Goal: Task Accomplishment & Management: Use online tool/utility

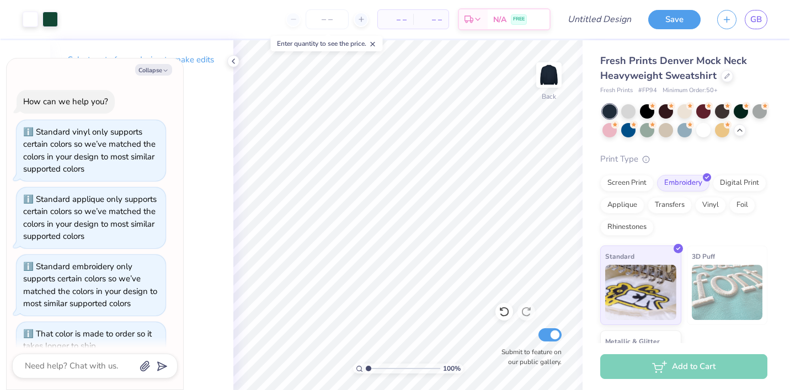
scroll to position [1685, 0]
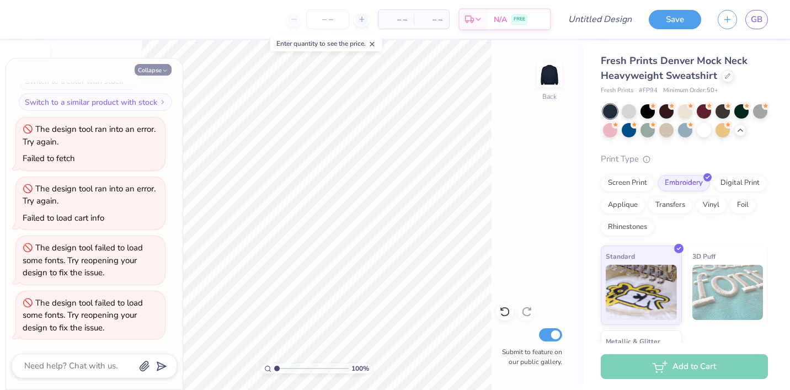
click at [148, 75] on button "Collapse" at bounding box center [153, 70] width 37 height 12
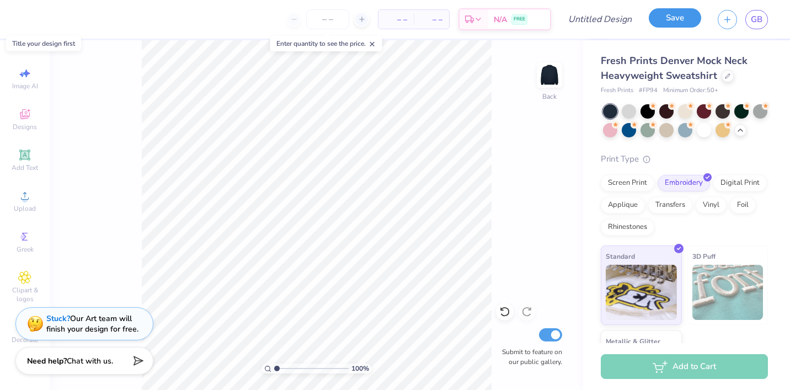
click at [458, 18] on button "Save" at bounding box center [675, 17] width 52 height 19
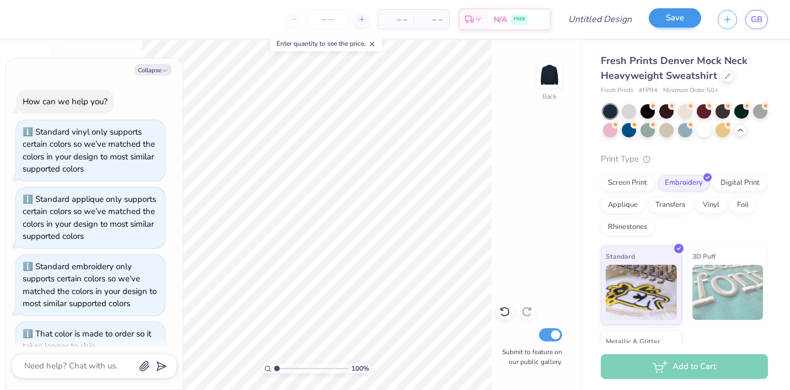
scroll to position [1714, 0]
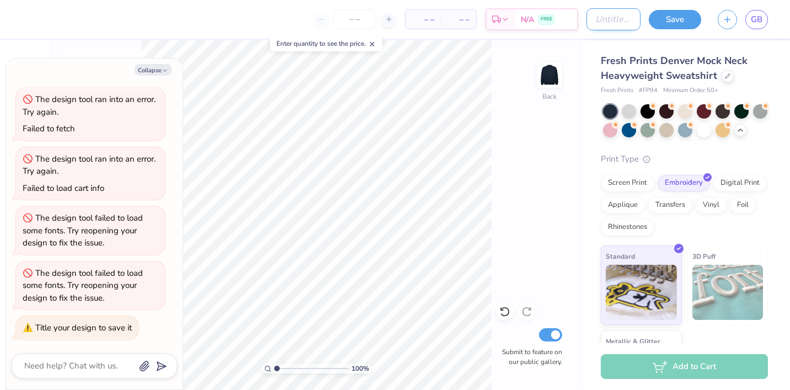
click at [458, 16] on input "Design Title" at bounding box center [613, 19] width 54 height 22
type textarea "x"
type input "Z"
type textarea "x"
type input "ZT"
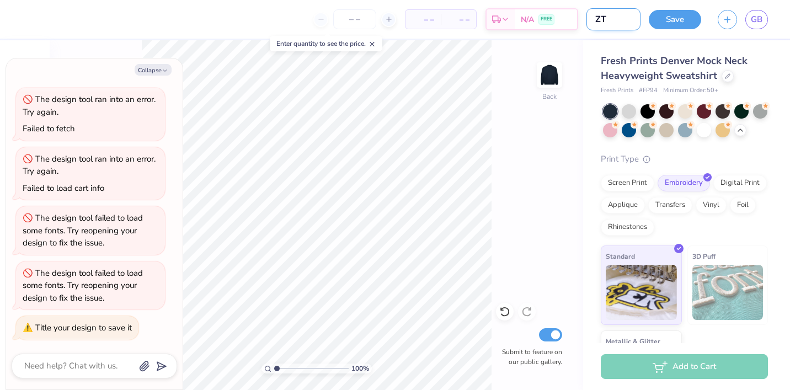
type textarea "x"
type input "ZTA"
type textarea "x"
type input "ZTA M"
type textarea "x"
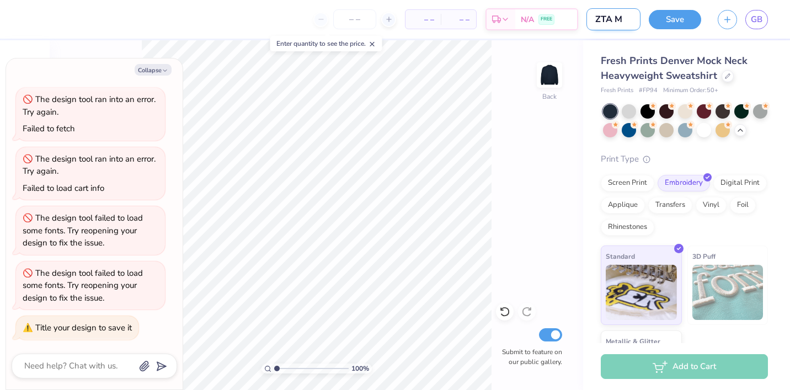
type input "ZTA Mo"
type textarea "x"
type input "ZTA Moc"
type textarea "x"
type input "ZTA Mocn"
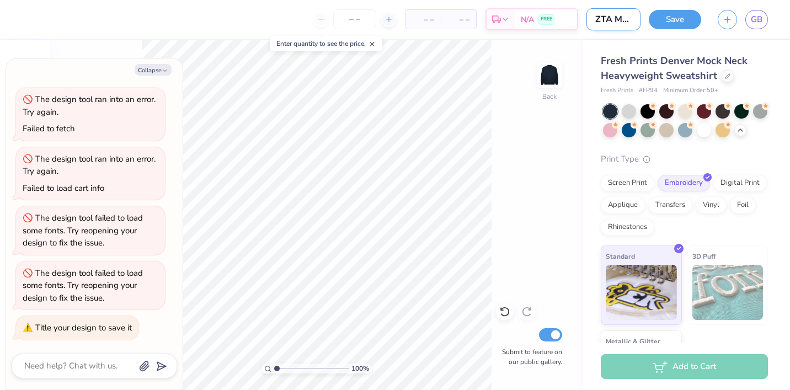
scroll to position [0, 4]
type textarea "x"
type input "ZTA Moc"
type textarea "x"
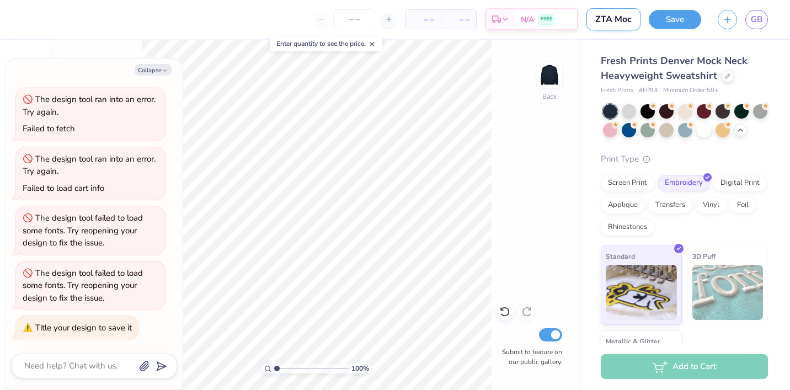
type input "ZTA Mock"
type textarea "x"
type input "ZTA Mockn"
type textarea "x"
type input "ZTA Mocknec"
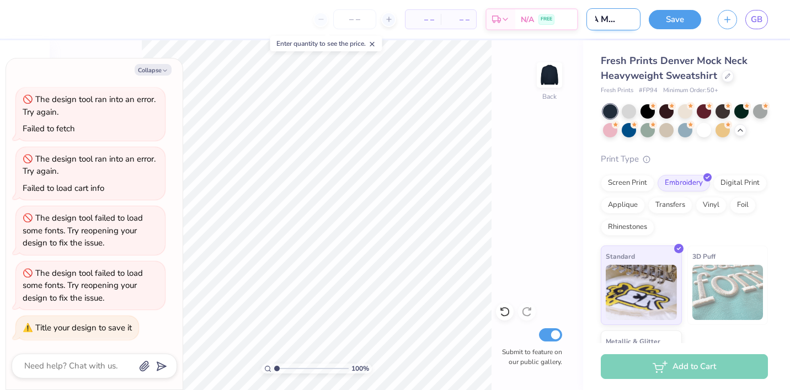
type textarea "x"
type input "ZTA Mockneck"
click at [458, 23] on button "Save" at bounding box center [675, 17] width 52 height 19
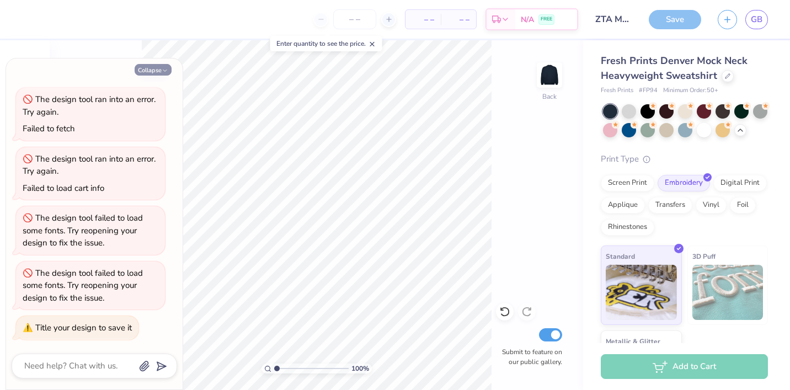
click at [164, 66] on button "Collapse" at bounding box center [153, 70] width 37 height 12
type textarea "x"
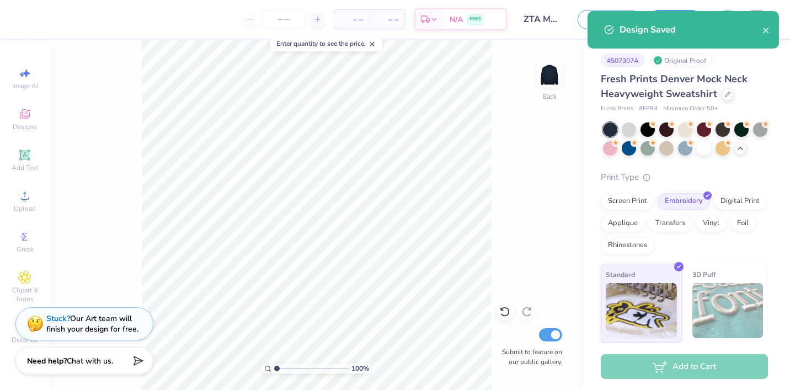
click at [458, 23] on div "Design Saved" at bounding box center [682, 30] width 191 height 38
click at [458, 30] on div "Design Saved" at bounding box center [682, 30] width 191 height 38
click at [458, 30] on icon "close" at bounding box center [766, 30] width 8 height 9
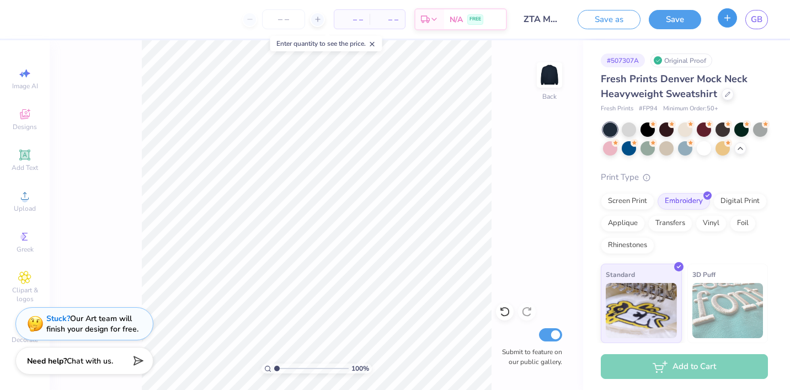
click at [458, 22] on icon "button" at bounding box center [727, 17] width 9 height 9
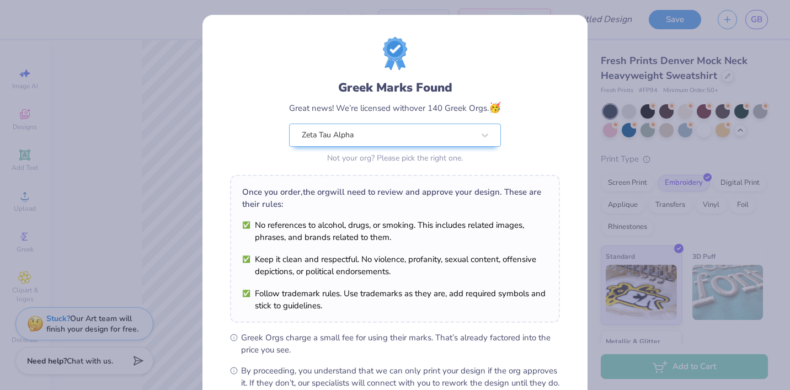
scroll to position [126, 0]
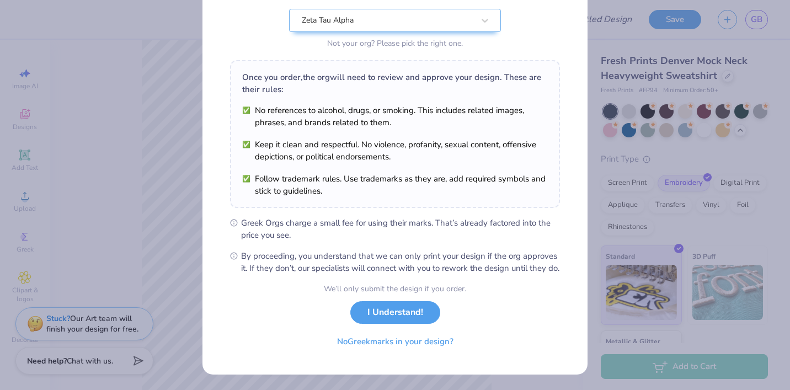
click at [383, 324] on div "We’ll only submit the design if you order. I Understand! No Greek marks in your…" at bounding box center [395, 318] width 142 height 70
click at [376, 312] on button "I Understand!" at bounding box center [395, 309] width 90 height 23
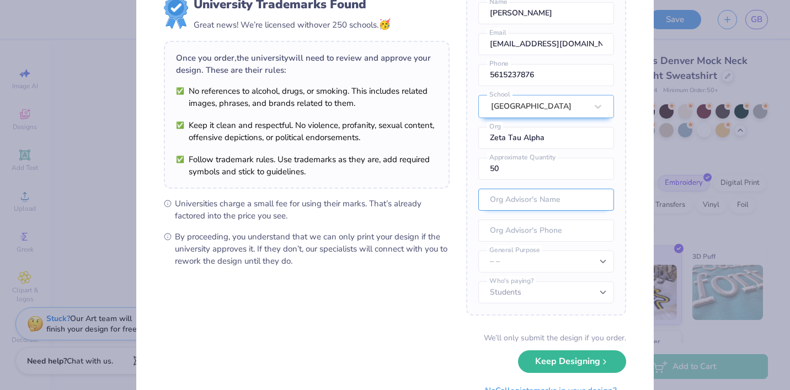
scroll to position [42, 0]
click at [458, 176] on input "50" at bounding box center [546, 168] width 136 height 22
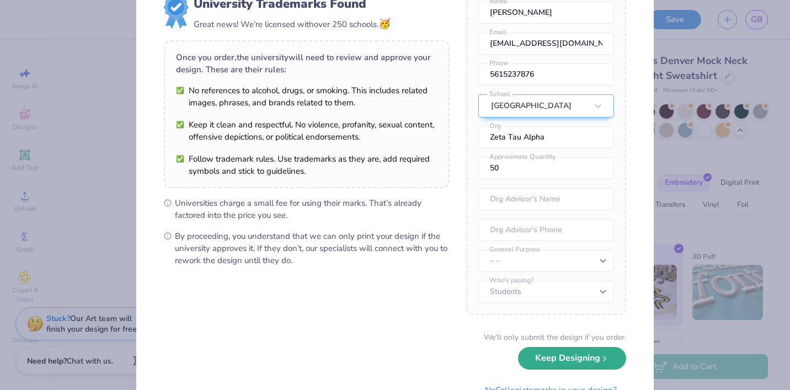
click at [458, 363] on button "Keep Designing" at bounding box center [572, 358] width 108 height 23
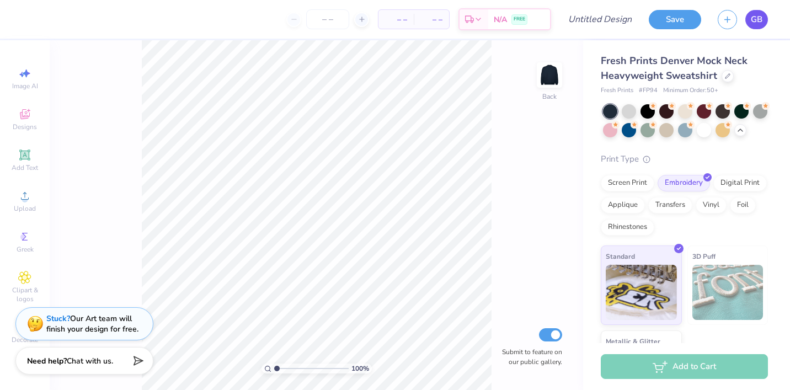
click at [458, 25] on link "GB" at bounding box center [756, 19] width 23 height 19
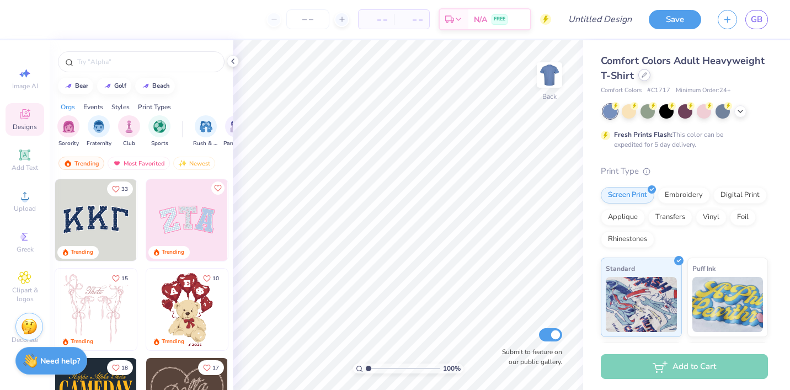
click at [644, 80] on div at bounding box center [644, 75] width 12 height 12
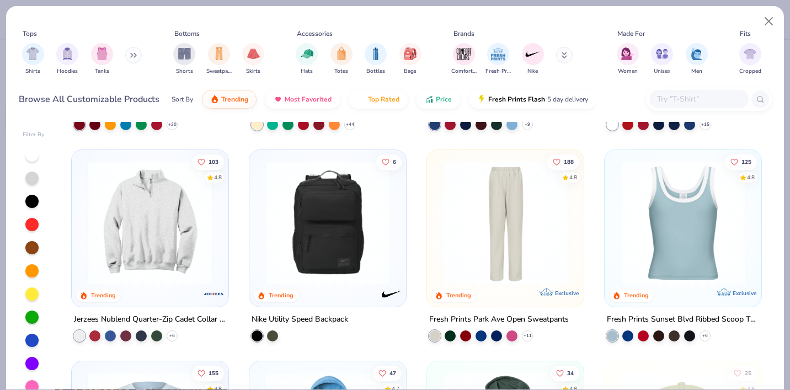
scroll to position [1036, 0]
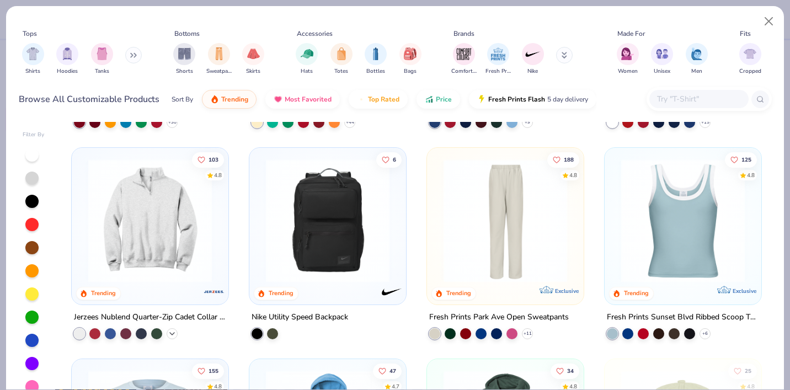
click at [174, 334] on icon at bounding box center [172, 333] width 9 height 9
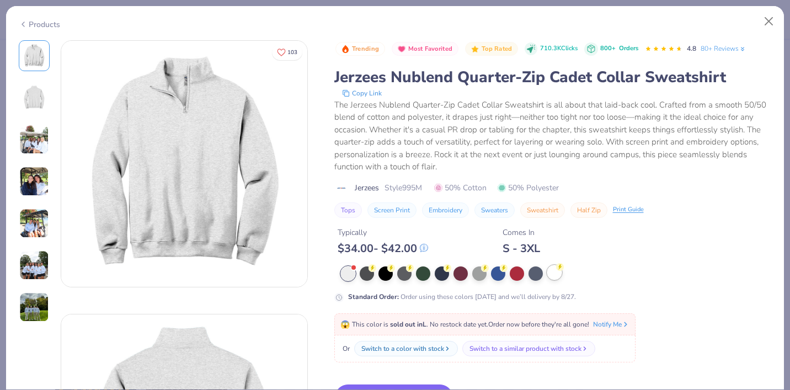
click at [552, 272] on div at bounding box center [554, 272] width 14 height 14
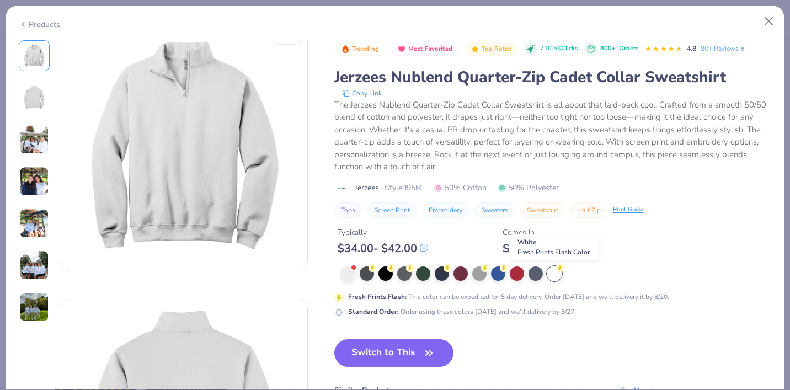
scroll to position [19, 0]
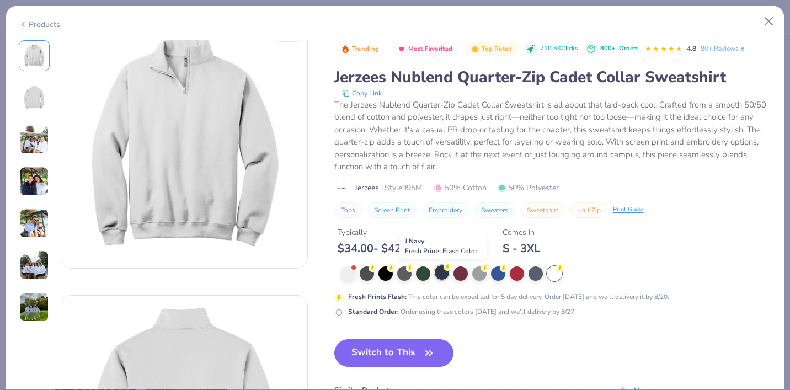
click at [445, 274] on div at bounding box center [442, 272] width 14 height 14
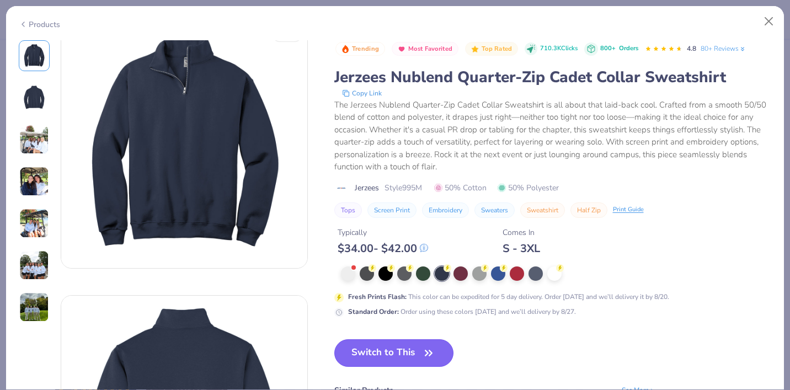
click at [389, 349] on button "Switch to This" at bounding box center [394, 353] width 120 height 28
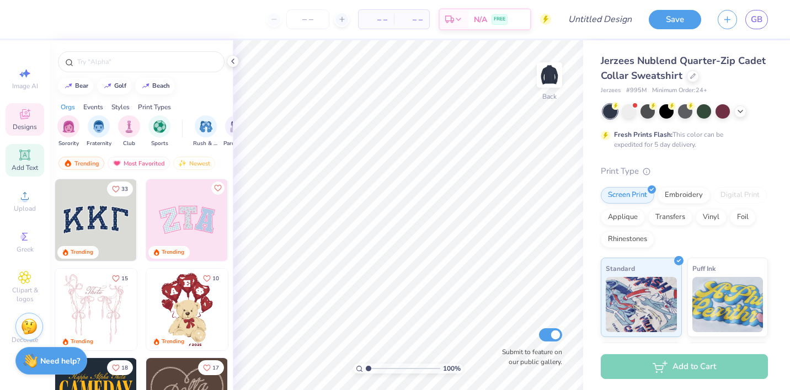
click at [19, 153] on icon at bounding box center [24, 154] width 13 height 13
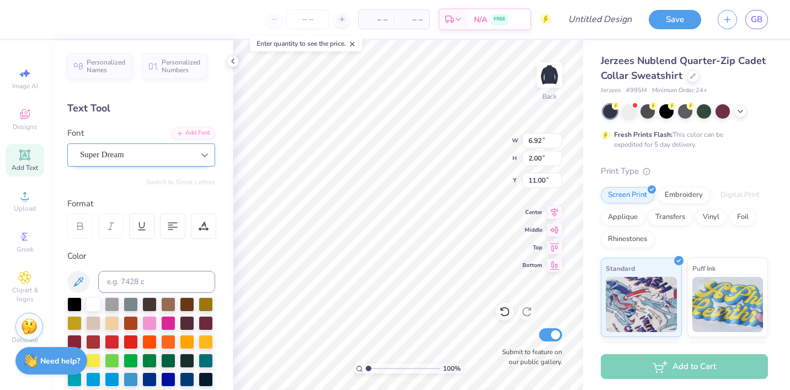
type input "4.29"
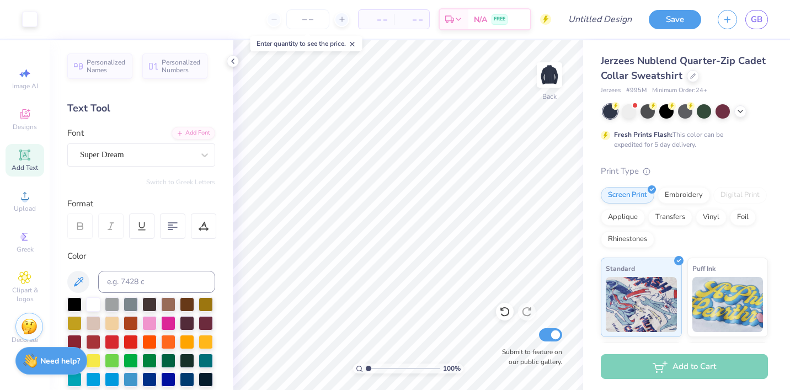
click at [34, 165] on span "Add Text" at bounding box center [25, 167] width 26 height 9
type textarea "TAU"
type input "6.30"
click at [29, 153] on icon at bounding box center [24, 154] width 13 height 13
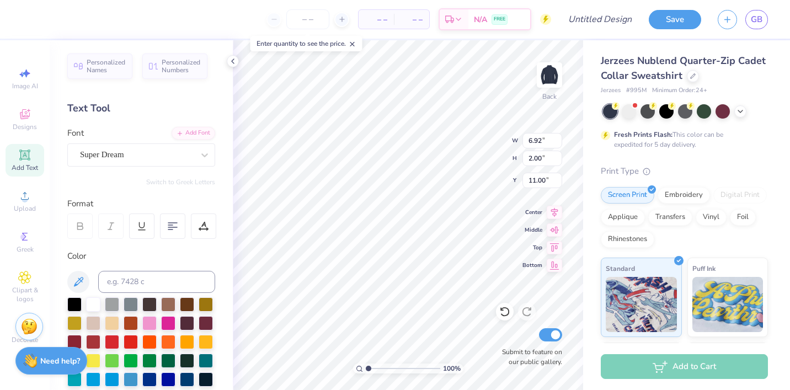
type textarea "ALPHA"
type input "6.92"
type input "2.00"
type input "4.29"
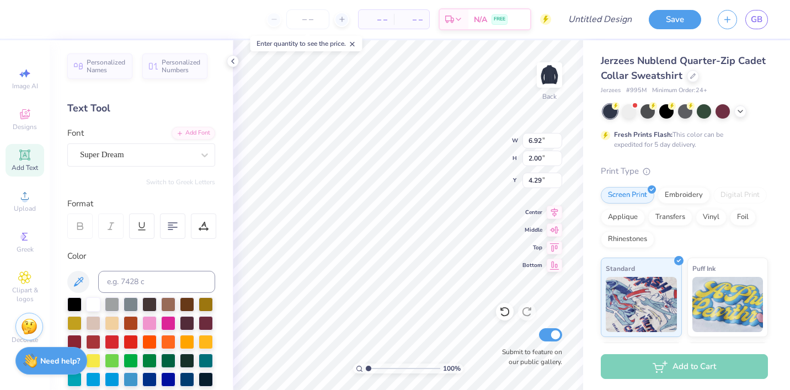
type textarea "ZETA"
type input "9.07"
type input "6.92"
type input "4.29"
type input "3.97"
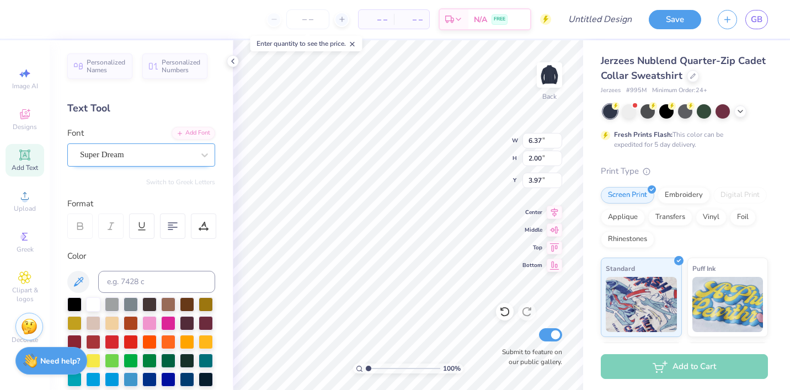
click at [128, 159] on div "Super Dream" at bounding box center [137, 154] width 116 height 17
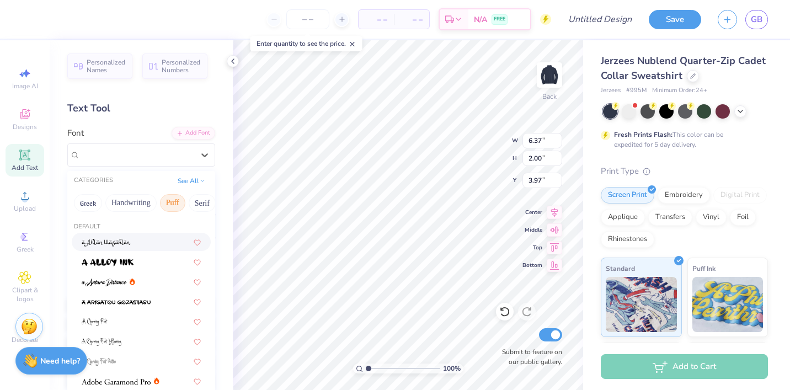
click at [170, 202] on button "Puff" at bounding box center [172, 203] width 25 height 18
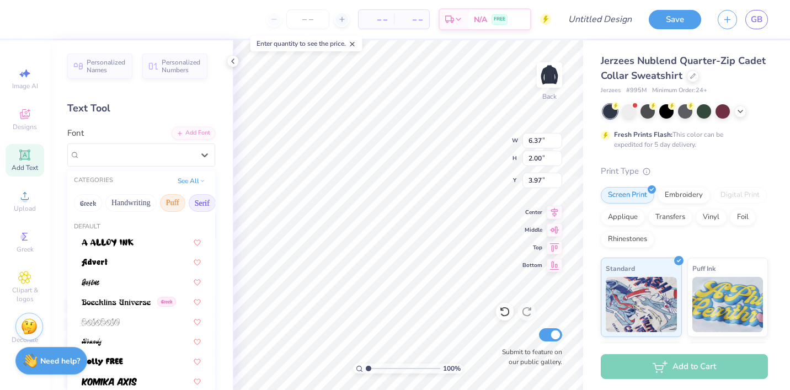
click at [193, 206] on button "Serif" at bounding box center [202, 203] width 27 height 18
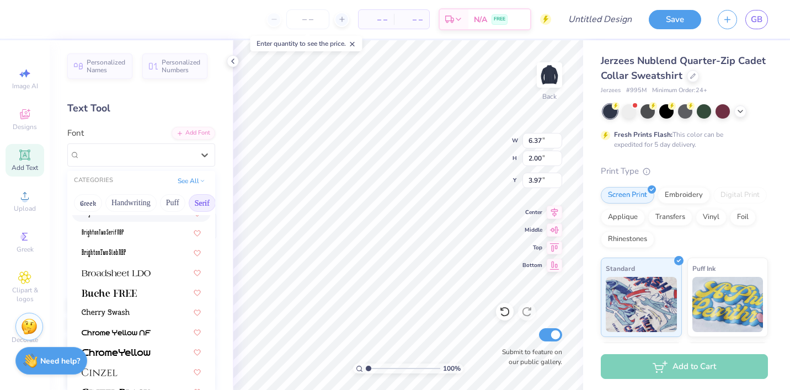
scroll to position [70, 0]
click at [142, 289] on div at bounding box center [141, 292] width 119 height 12
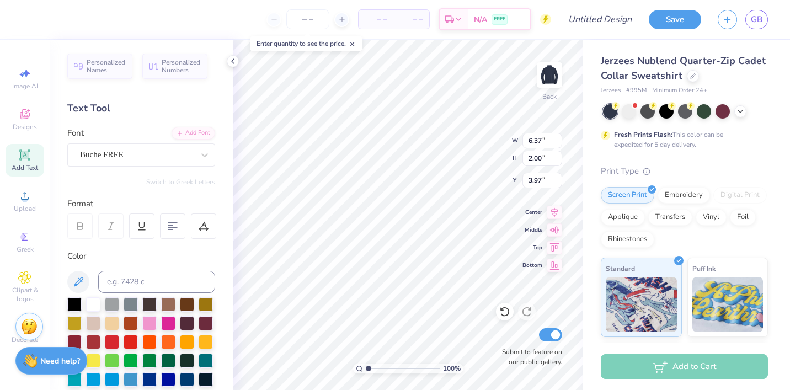
type input "6.88"
type input "1.93"
type input "4.01"
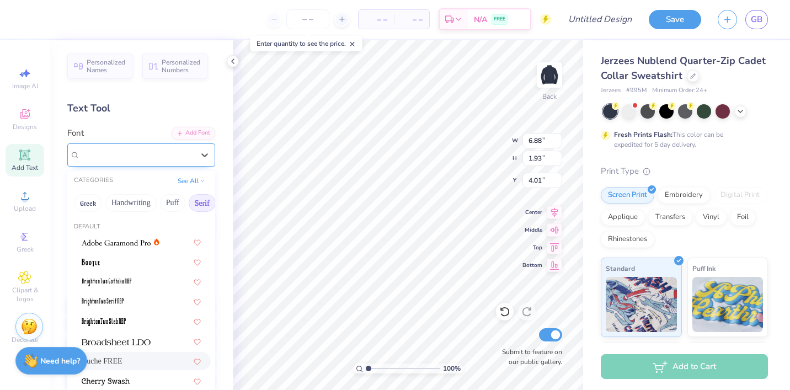
click at [134, 149] on div "Buche FREE" at bounding box center [137, 154] width 116 height 17
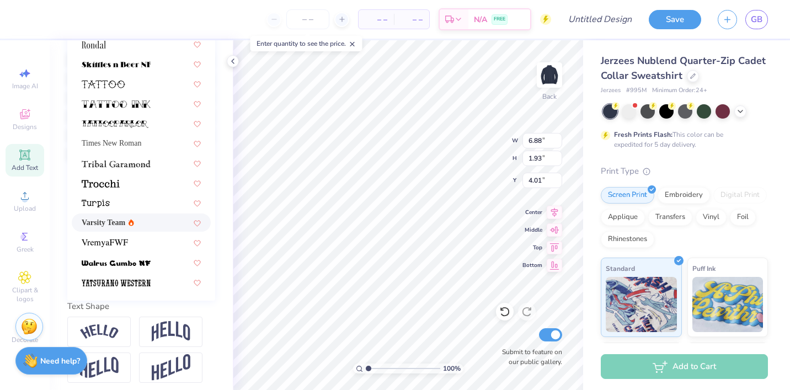
scroll to position [251, 0]
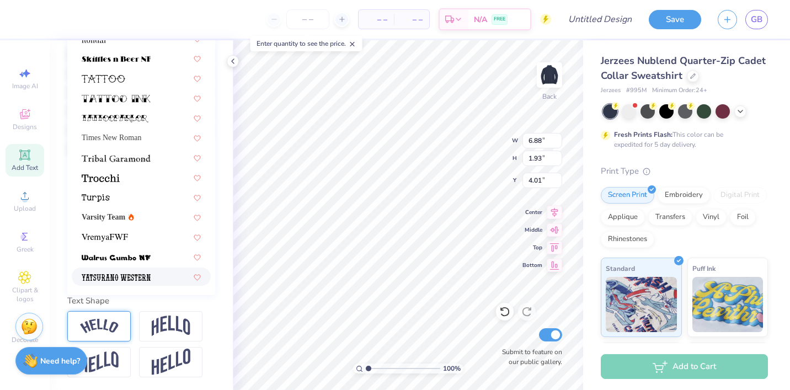
click at [94, 313] on div at bounding box center [98, 326] width 63 height 30
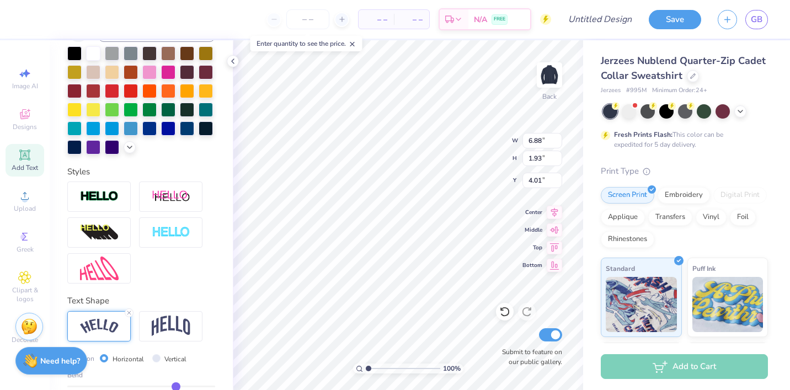
type input "7.38"
type input "2.61"
type input "3.67"
type input "3.28"
type input "1.31"
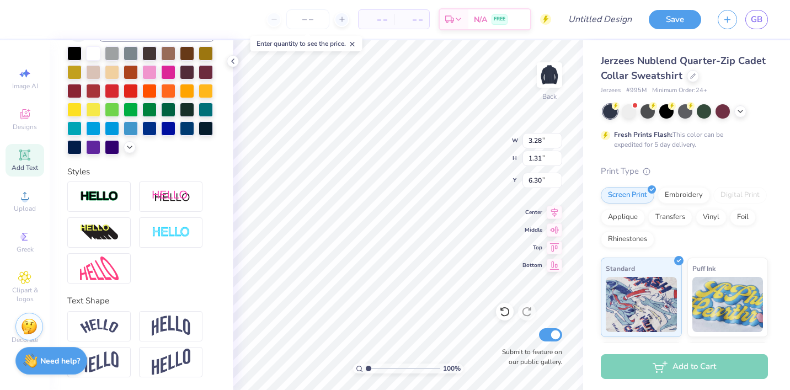
type input "6.28"
type input "7.94"
type input "1.85"
type input "11.07"
type input "6.43"
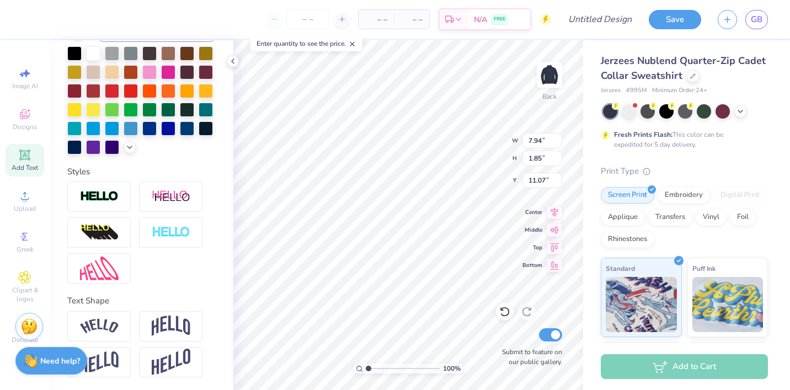
type input "1.50"
type input "7.59"
type input "7.06"
type input "1.65"
type input "8.01"
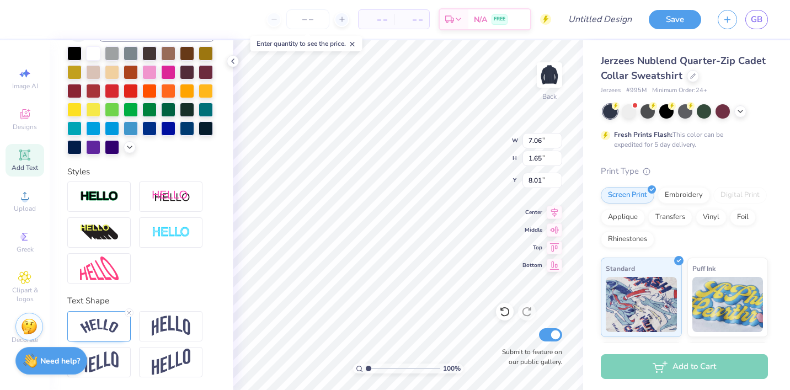
type input "7.38"
type input "2.61"
type input "3.67"
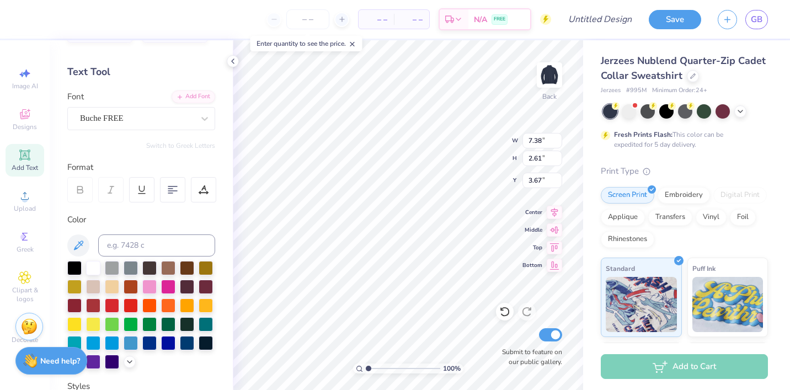
scroll to position [0, 0]
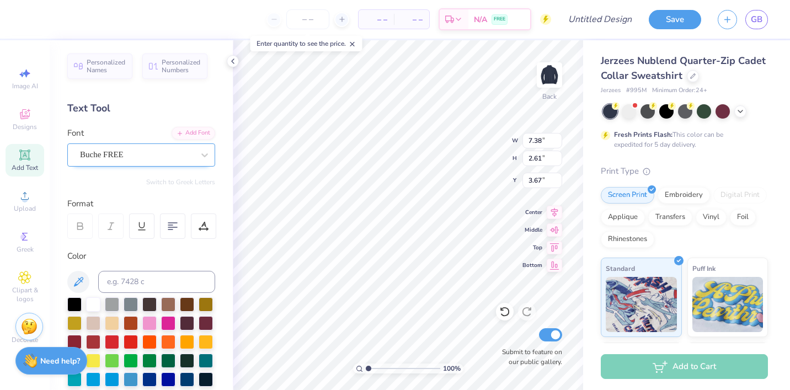
click at [125, 162] on div "Buche FREE" at bounding box center [137, 154] width 116 height 17
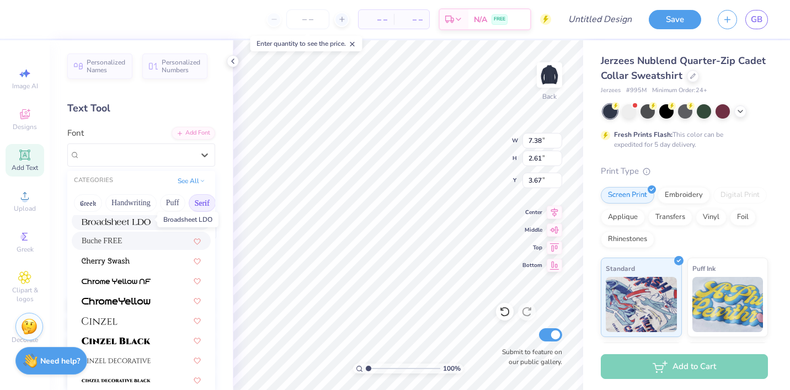
scroll to position [122, 0]
click at [124, 240] on div "Buche FREE" at bounding box center [141, 239] width 119 height 12
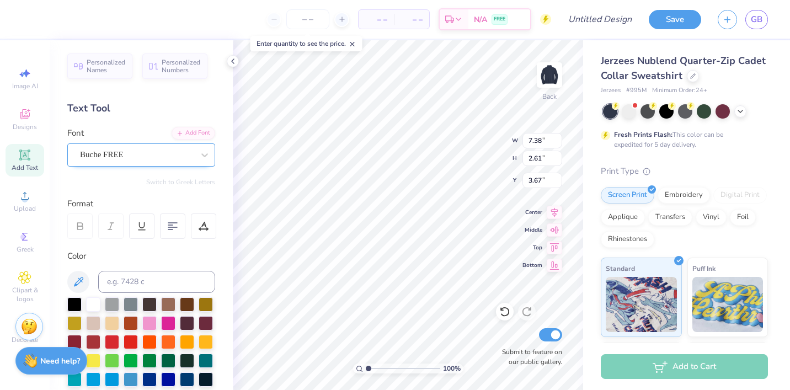
click at [113, 152] on div "Buche FREE" at bounding box center [137, 154] width 116 height 17
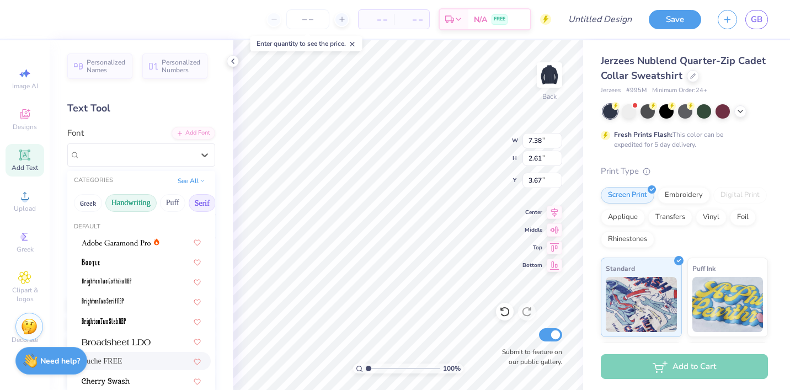
click at [126, 205] on button "Handwriting" at bounding box center [130, 203] width 51 height 18
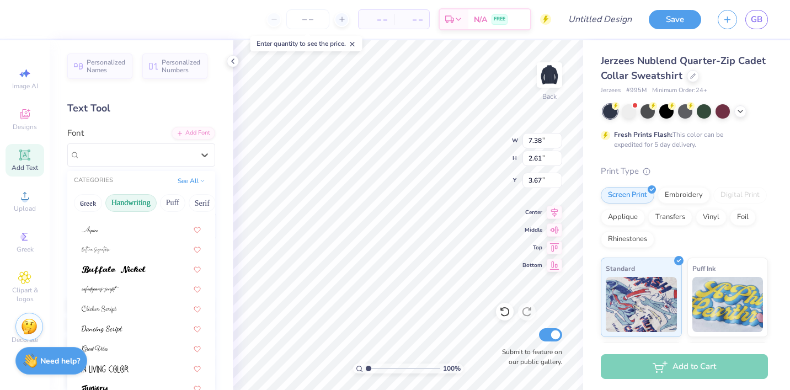
scroll to position [0, 0]
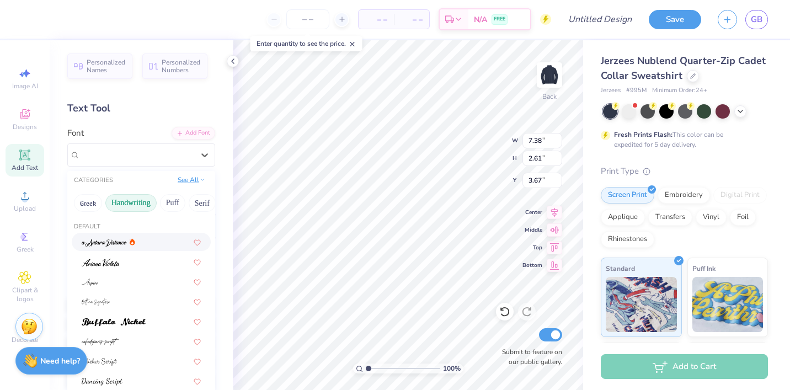
click at [192, 175] on button "See All" at bounding box center [191, 179] width 34 height 11
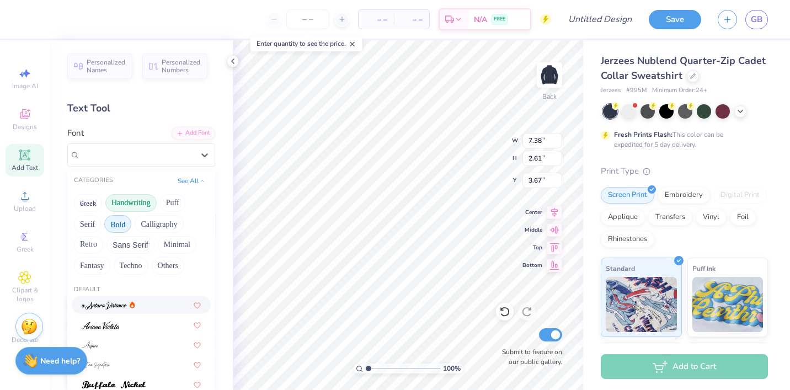
click at [122, 226] on button "Bold" at bounding box center [117, 224] width 27 height 18
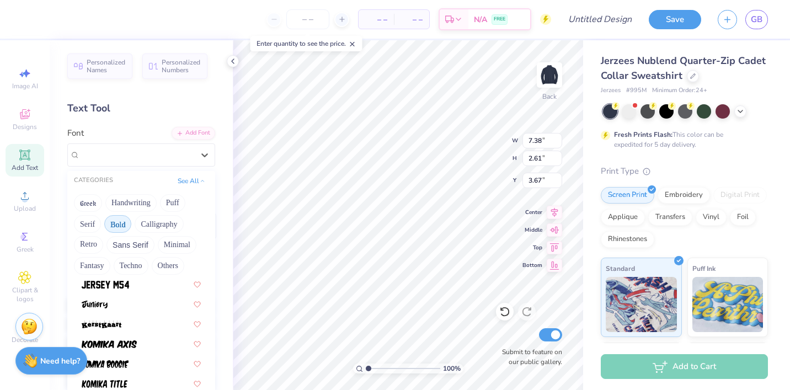
scroll to position [632, 0]
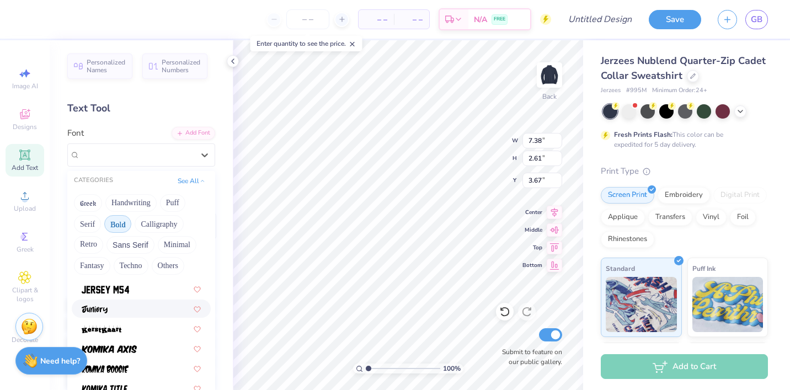
click at [135, 301] on div at bounding box center [141, 309] width 139 height 18
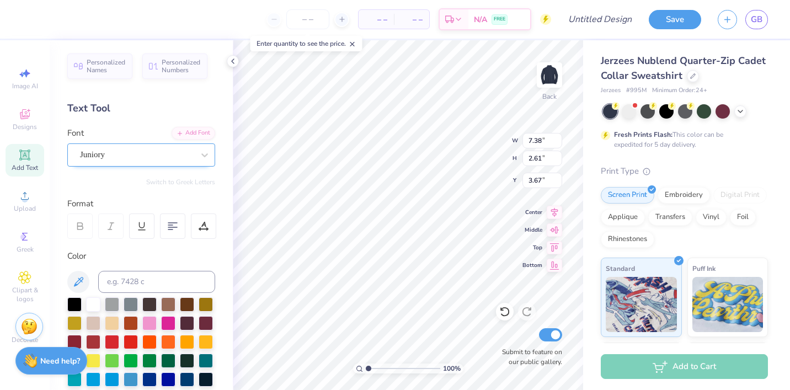
type input "2.43"
type input "3.76"
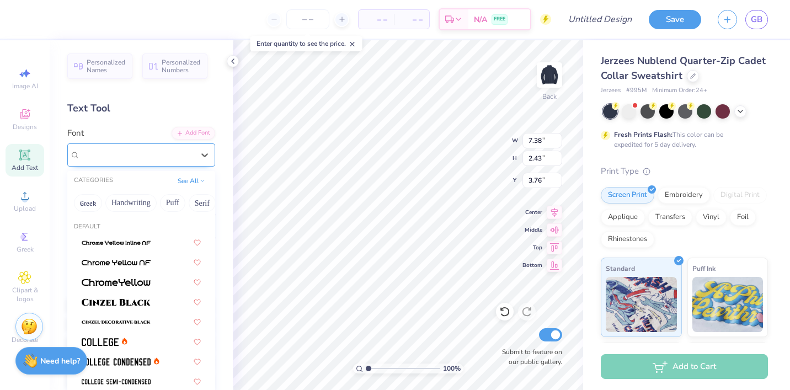
click at [110, 151] on div "Juniory" at bounding box center [137, 154] width 116 height 17
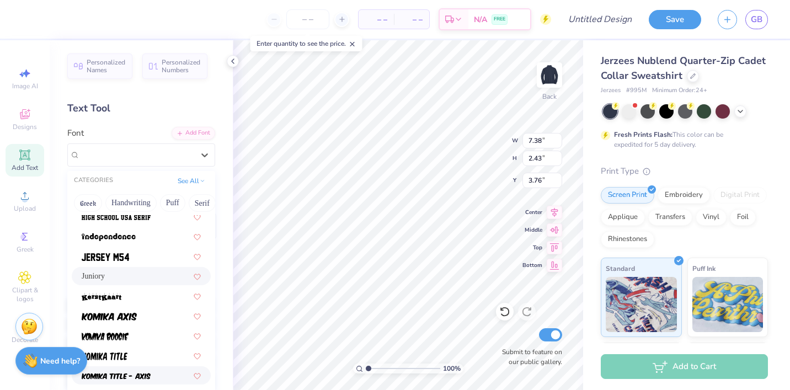
scroll to position [594, 0]
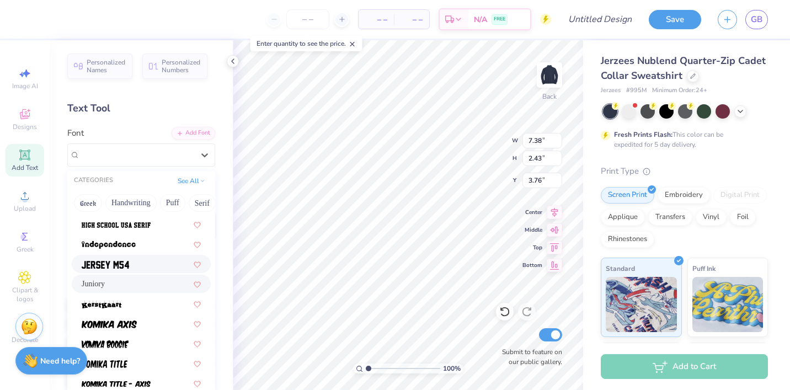
click at [138, 265] on div at bounding box center [141, 264] width 119 height 12
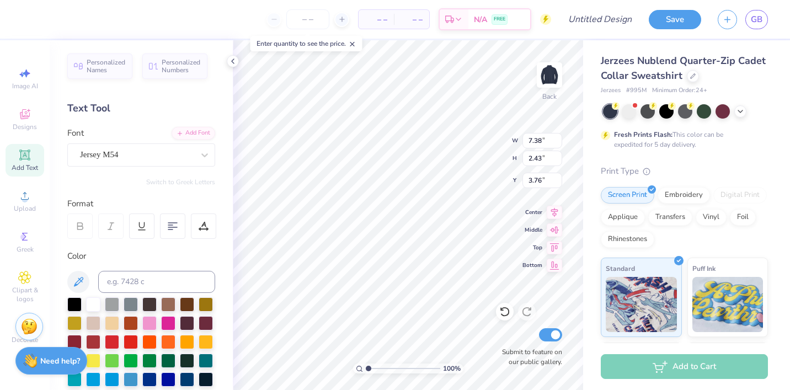
type input "5.53"
type input "2.16"
type input "3.90"
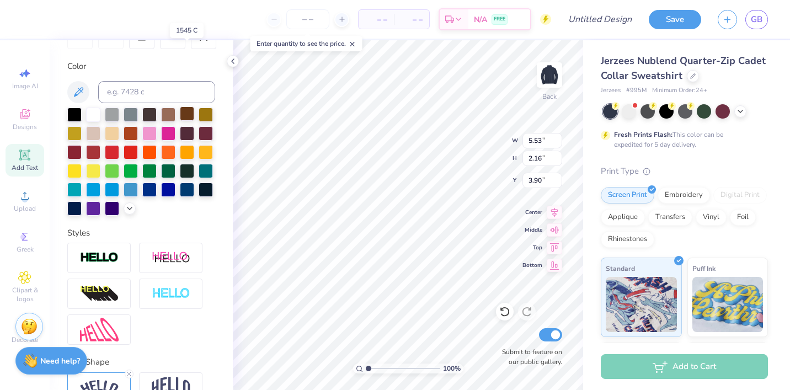
scroll to position [251, 0]
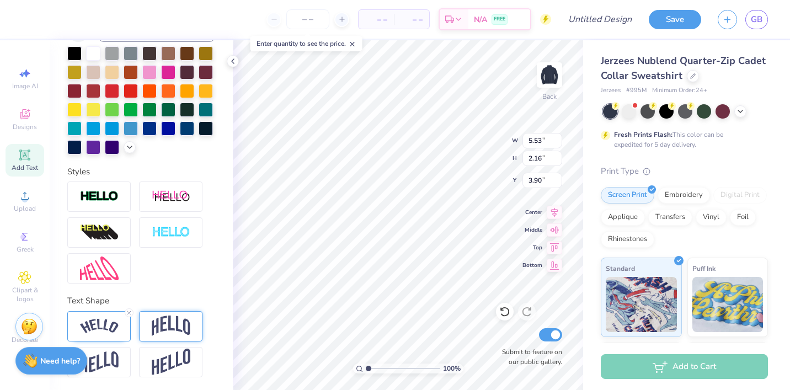
click at [190, 333] on div at bounding box center [170, 326] width 63 height 30
type input "3.74"
type input "2.39"
type input "3.78"
type input "4.96"
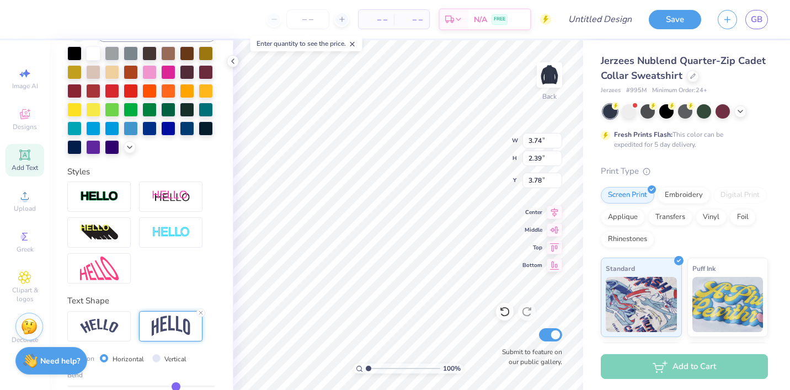
type input "3.17"
type input "3.45"
type input "5.11"
type input "3.27"
type input "3.34"
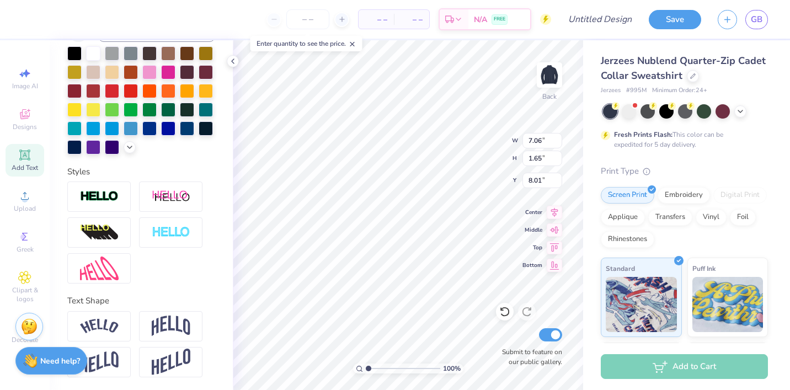
type input "6.42"
type input "1.50"
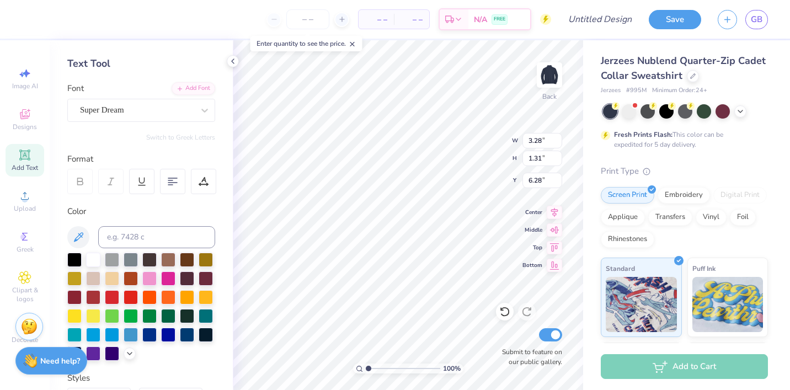
scroll to position [0, 0]
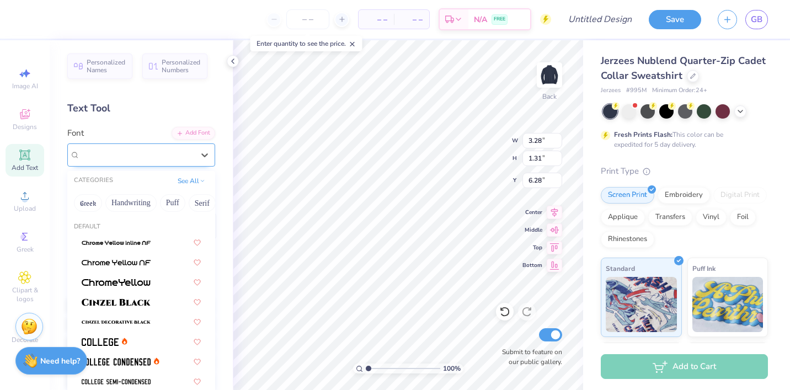
click at [143, 164] on div "Super Dream" at bounding box center [141, 154] width 148 height 23
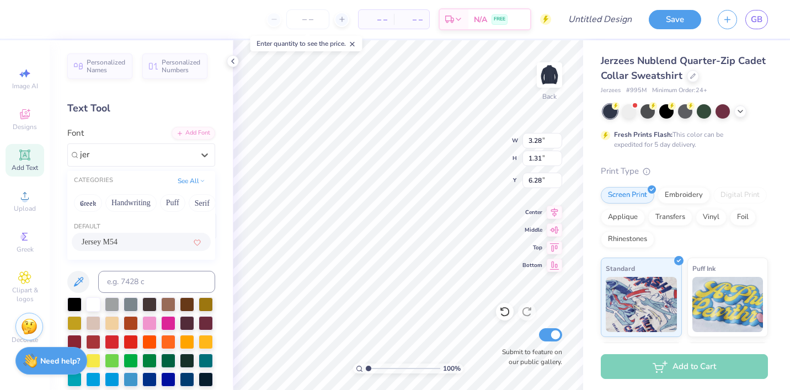
click at [142, 237] on div "Jersey M54" at bounding box center [141, 242] width 119 height 12
type input "jer"
type input "2.55"
type input "1.44"
type input "6.22"
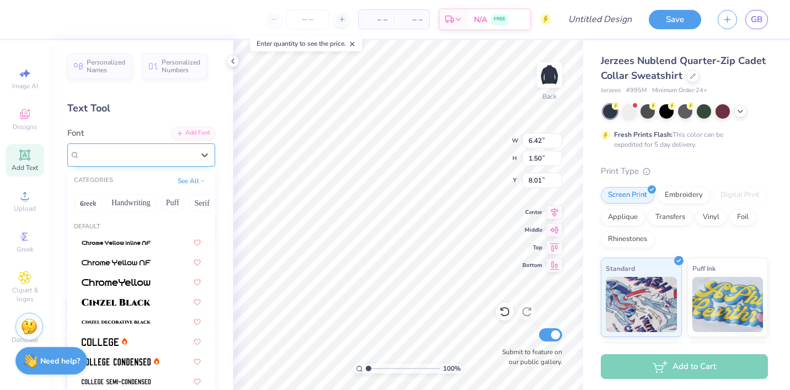
click at [128, 157] on div "Super Dream" at bounding box center [137, 154] width 116 height 17
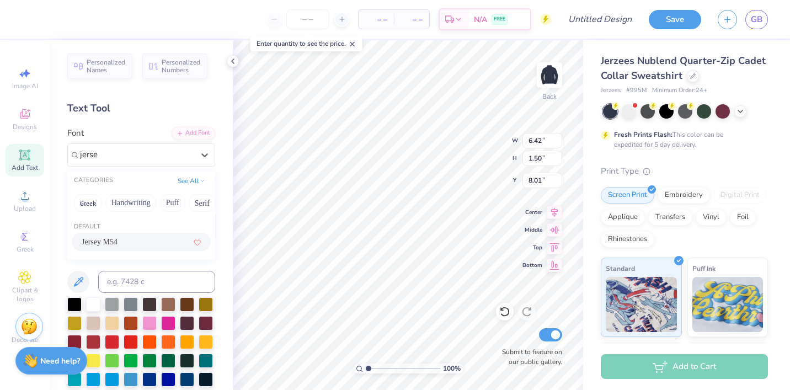
click at [141, 239] on div "Jersey M54" at bounding box center [141, 242] width 119 height 12
type input "jerse"
type input "5.35"
type input "1.64"
type input "7.95"
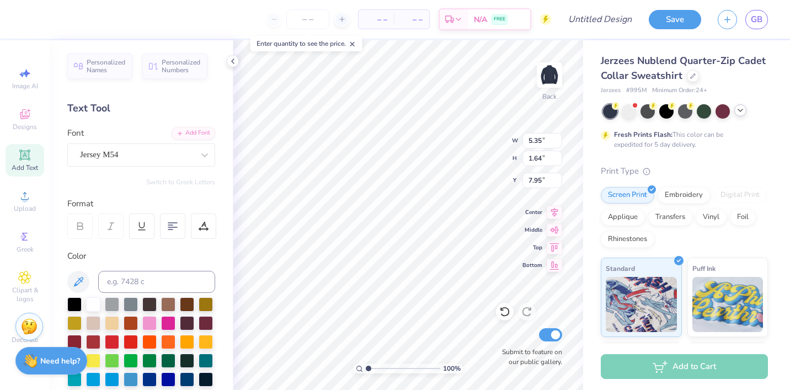
click at [745, 111] on div at bounding box center [740, 110] width 12 height 12
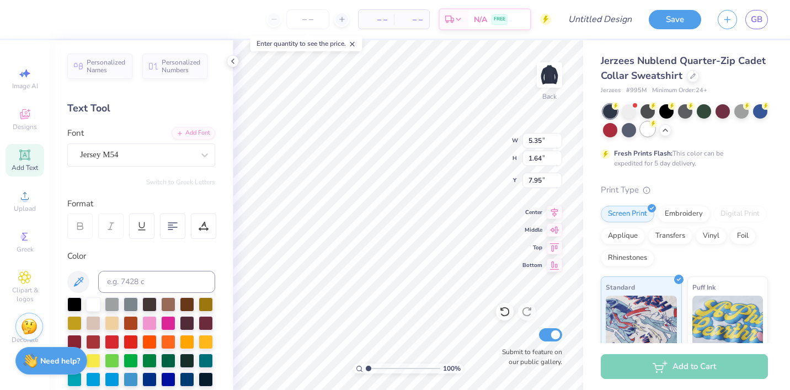
click at [648, 132] on div at bounding box center [647, 129] width 14 height 14
type input "5.11"
type input "3.27"
type input "3.34"
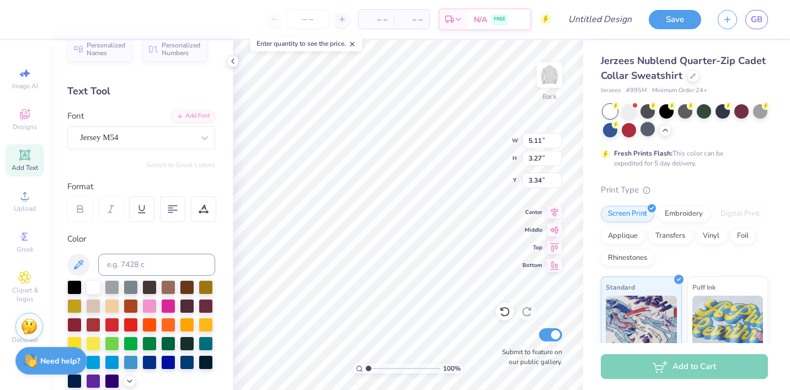
scroll to position [19, 0]
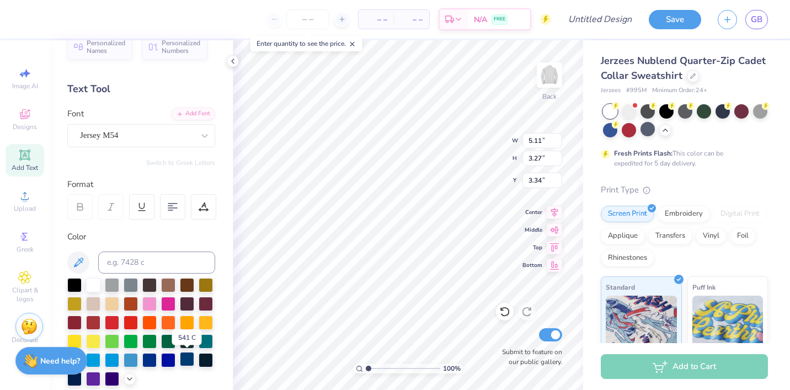
click at [188, 360] on div at bounding box center [187, 359] width 14 height 14
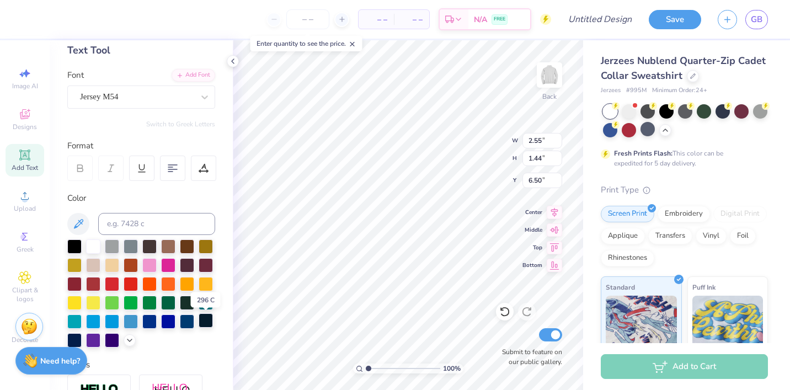
scroll to position [68, 0]
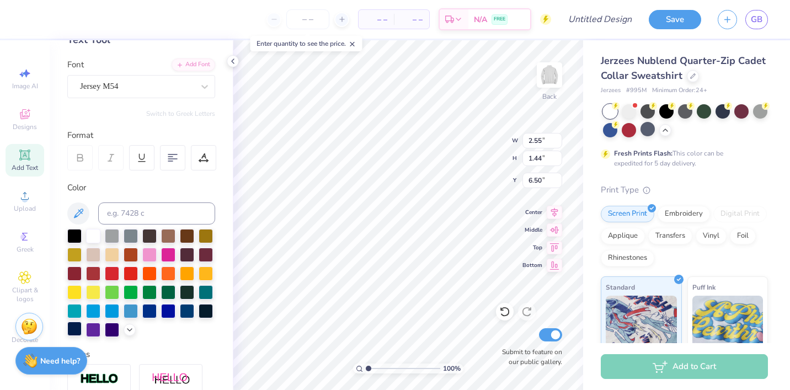
click at [76, 329] on div at bounding box center [74, 329] width 14 height 14
type input "5.11"
type input "3.27"
type input "3.00"
click at [74, 326] on div at bounding box center [74, 329] width 14 height 14
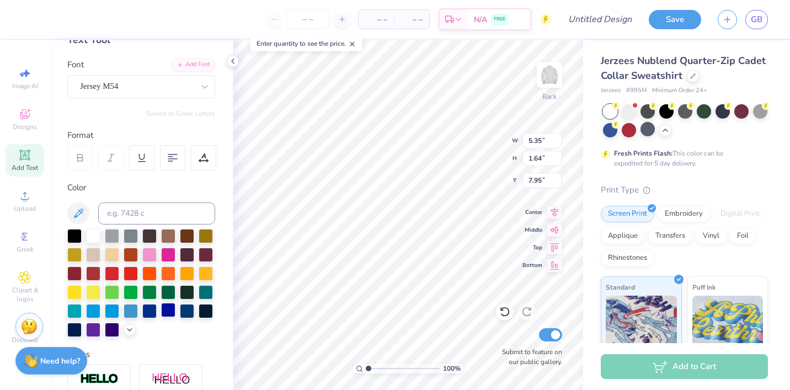
click at [77, 329] on div at bounding box center [74, 330] width 14 height 14
type input "8.28"
type input "3.96"
click at [210, 259] on div at bounding box center [206, 254] width 14 height 14
click at [207, 250] on div at bounding box center [206, 254] width 14 height 14
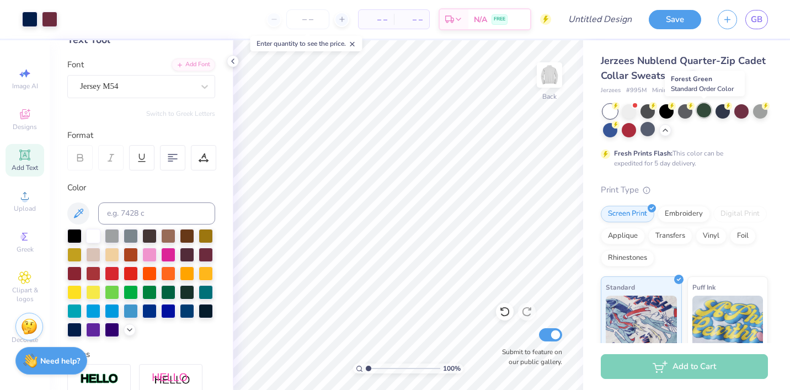
click at [705, 113] on div at bounding box center [704, 110] width 14 height 14
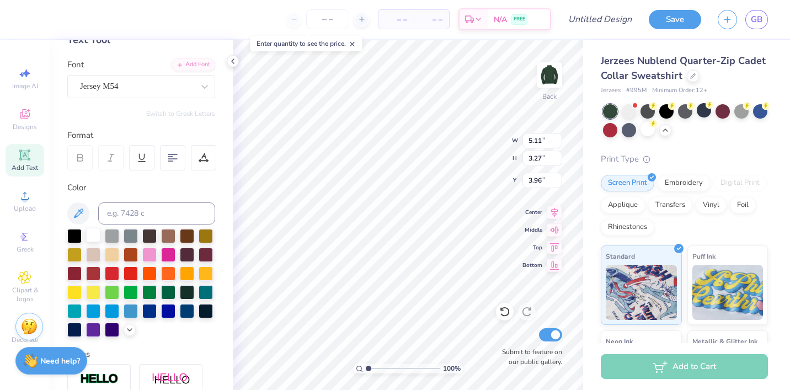
click at [92, 237] on div at bounding box center [93, 235] width 14 height 14
click at [87, 237] on div at bounding box center [93, 235] width 14 height 14
click at [92, 240] on div at bounding box center [93, 235] width 14 height 14
click at [554, 71] on img at bounding box center [549, 75] width 44 height 44
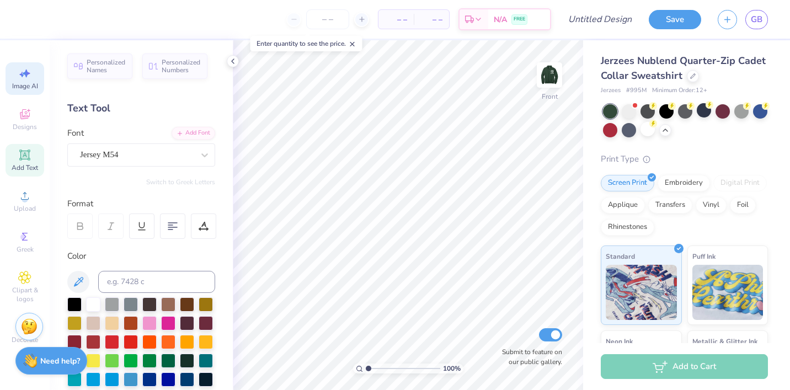
click at [20, 82] on span "Image AI" at bounding box center [25, 86] width 26 height 9
select select "4"
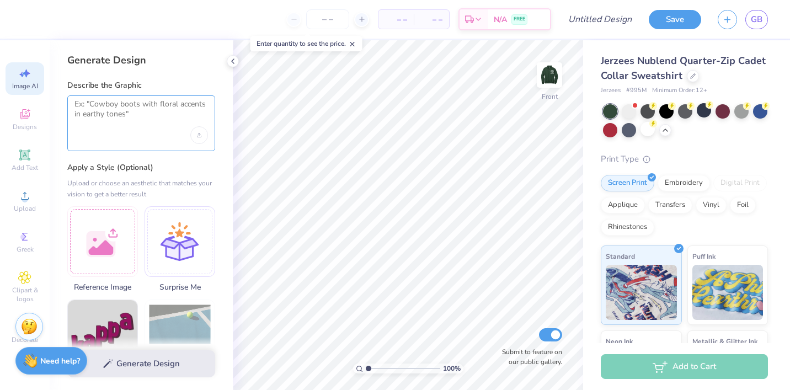
click at [109, 114] on textarea at bounding box center [140, 113] width 133 height 28
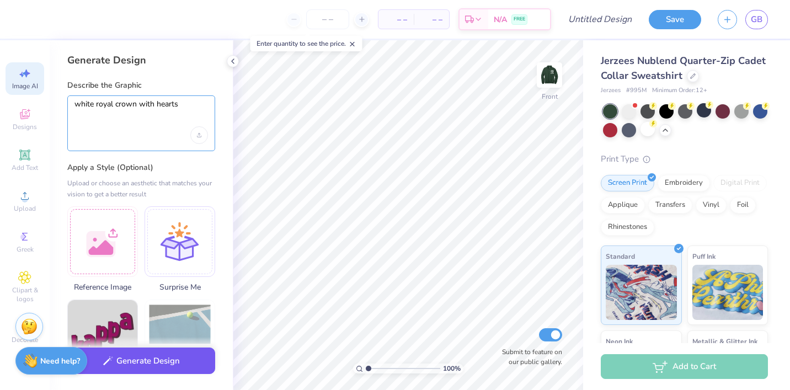
type textarea "white royal crown with hearts"
click at [138, 368] on button "Generate Design" at bounding box center [141, 361] width 148 height 27
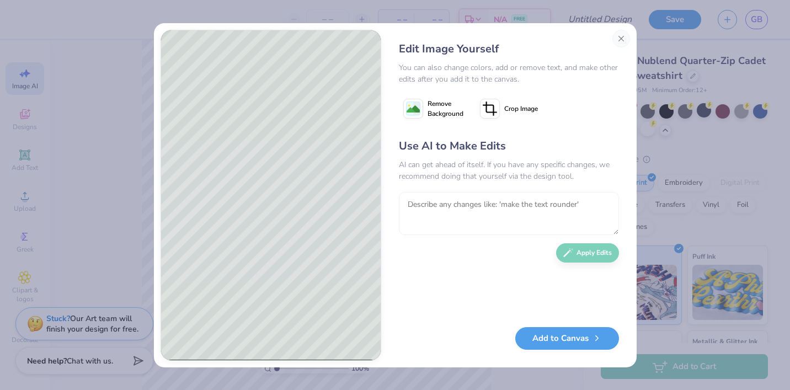
click at [444, 202] on textarea at bounding box center [509, 213] width 220 height 43
type textarea "love it but change the cross on top to a heart"
click at [590, 256] on button "Apply Edits" at bounding box center [587, 249] width 63 height 19
click at [565, 341] on button "Add to Canvas" at bounding box center [567, 338] width 104 height 23
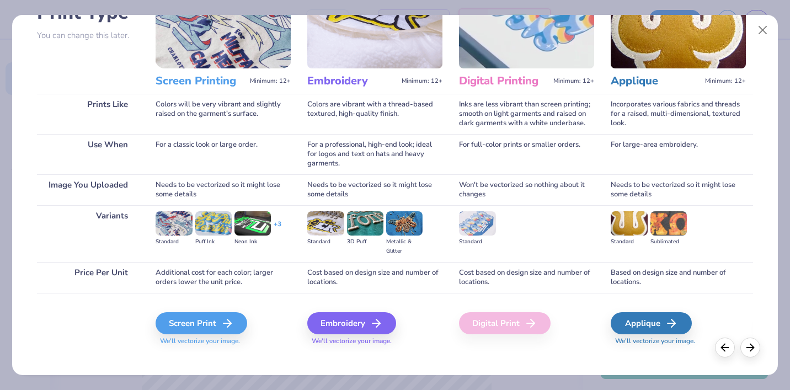
scroll to position [105, 0]
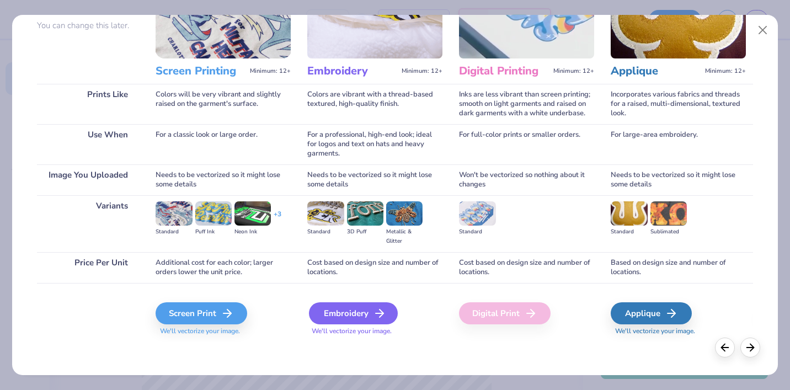
click at [334, 315] on div "Embroidery" at bounding box center [353, 313] width 89 height 22
click at [356, 314] on div "Embroidery" at bounding box center [353, 313] width 89 height 22
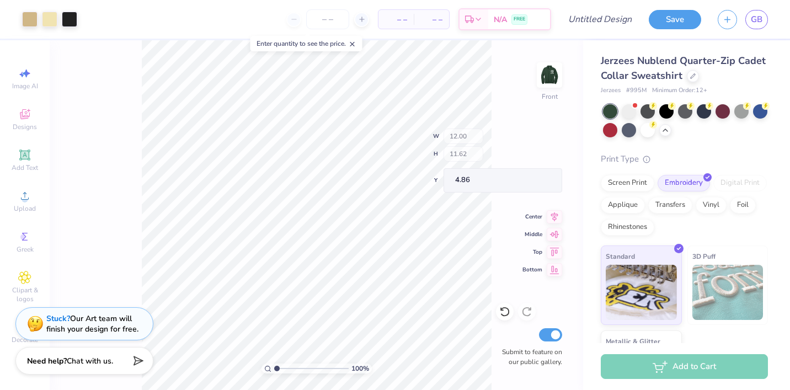
type input "6.69"
type input "3.49"
click at [509, 66] on div "100 % Front W 12.00 12.00 " H 11.62 11.62 " Y 3.49 3.49 " Center Middle Top Bot…" at bounding box center [316, 215] width 533 height 350
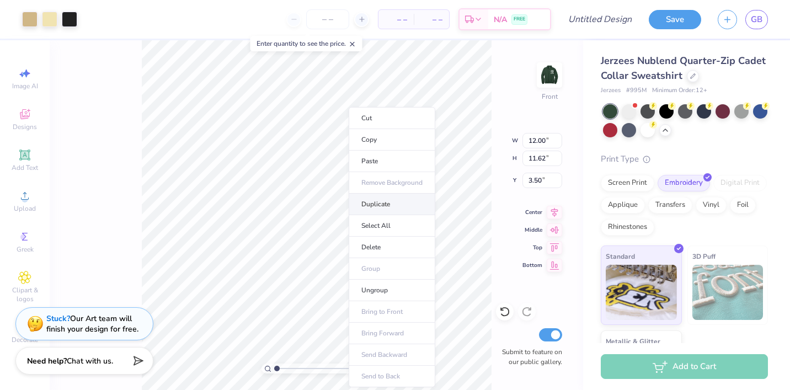
type input "3.51"
click at [28, 21] on div at bounding box center [29, 17] width 15 height 15
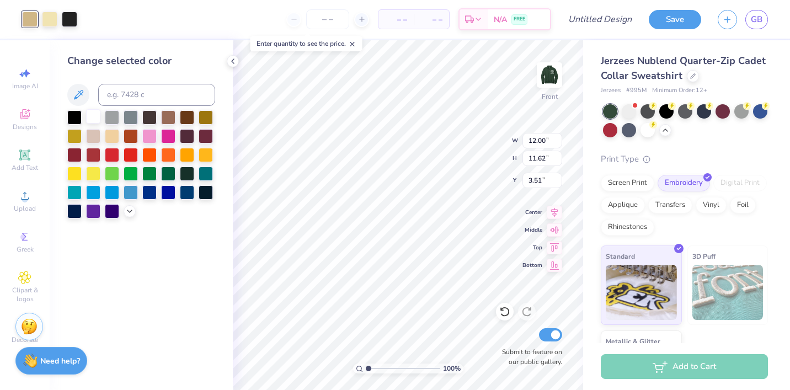
click at [94, 111] on div at bounding box center [93, 116] width 14 height 14
click at [109, 119] on div at bounding box center [112, 116] width 14 height 14
click at [45, 15] on div at bounding box center [49, 17] width 15 height 15
click at [92, 117] on div at bounding box center [93, 116] width 14 height 14
click at [100, 94] on input at bounding box center [156, 95] width 117 height 22
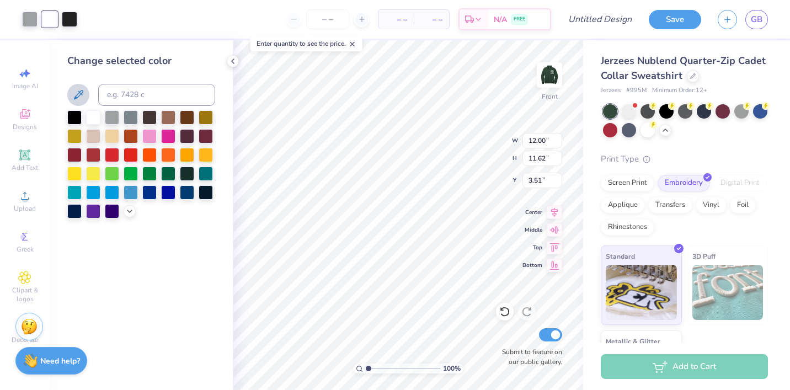
click at [80, 94] on icon at bounding box center [78, 94] width 13 height 13
click at [131, 209] on polyline at bounding box center [129, 210] width 4 height 2
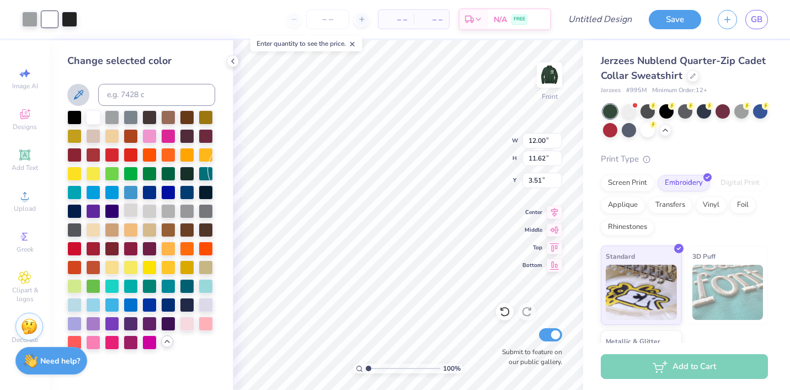
click at [132, 215] on div at bounding box center [131, 210] width 14 height 14
click at [33, 25] on div at bounding box center [29, 17] width 15 height 15
click at [200, 286] on div at bounding box center [206, 285] width 14 height 14
click at [195, 302] on div at bounding box center [141, 229] width 148 height 239
click at [199, 302] on div at bounding box center [206, 304] width 14 height 14
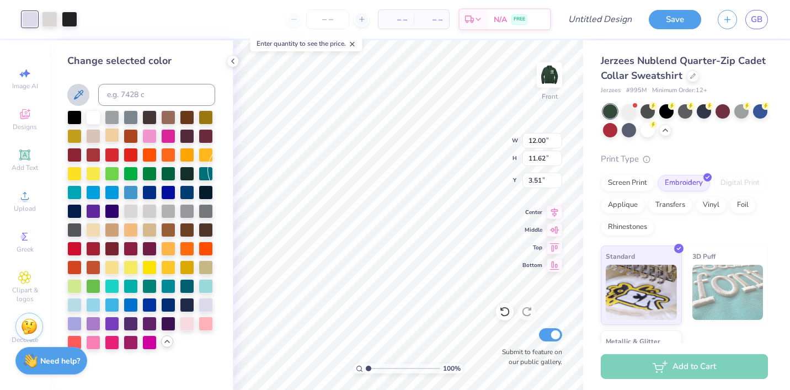
click at [111, 133] on div at bounding box center [112, 135] width 14 height 14
click at [80, 301] on div at bounding box center [74, 304] width 14 height 14
click at [184, 327] on div at bounding box center [187, 323] width 14 height 14
click at [74, 210] on div at bounding box center [74, 210] width 14 height 14
click at [172, 174] on div at bounding box center [168, 172] width 14 height 14
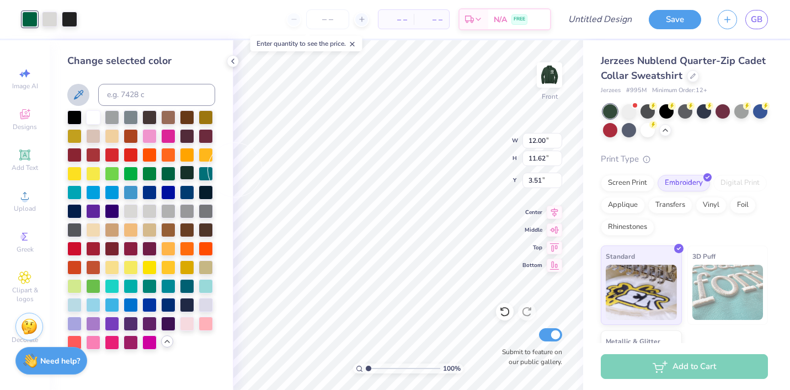
click at [189, 174] on div at bounding box center [187, 172] width 14 height 14
click at [107, 135] on div at bounding box center [112, 135] width 14 height 14
click at [45, 24] on div at bounding box center [49, 17] width 15 height 15
click at [47, 22] on div at bounding box center [49, 19] width 15 height 15
click at [97, 232] on div at bounding box center [93, 229] width 14 height 14
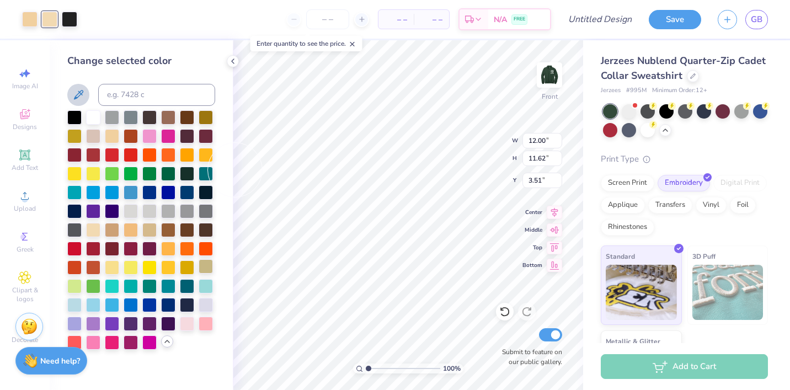
click at [199, 265] on div at bounding box center [206, 266] width 14 height 14
click at [151, 234] on div at bounding box center [149, 229] width 14 height 14
click at [31, 14] on div at bounding box center [29, 17] width 15 height 15
click at [137, 213] on div at bounding box center [131, 210] width 14 height 14
click at [226, 219] on div "Change selected color" at bounding box center [141, 215] width 183 height 350
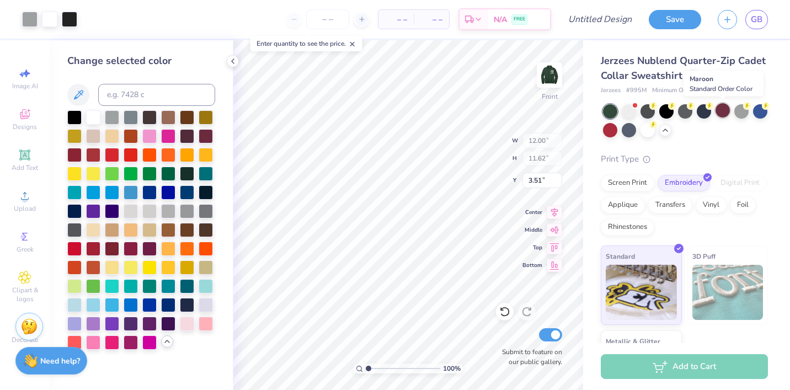
click at [720, 114] on div at bounding box center [722, 110] width 14 height 14
click at [542, 89] on div "Front" at bounding box center [549, 81] width 25 height 39
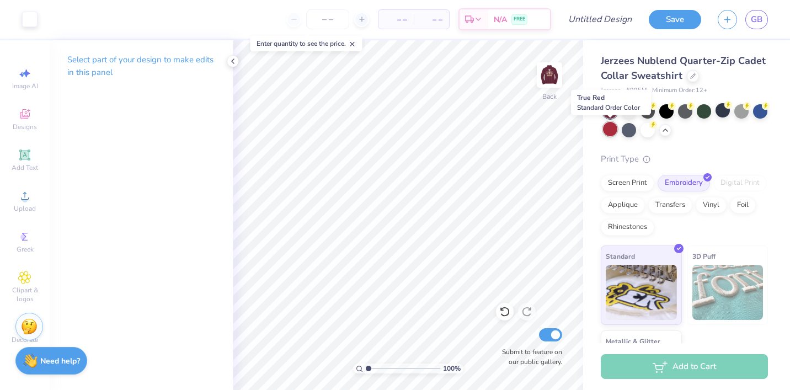
click at [612, 129] on div at bounding box center [610, 129] width 14 height 14
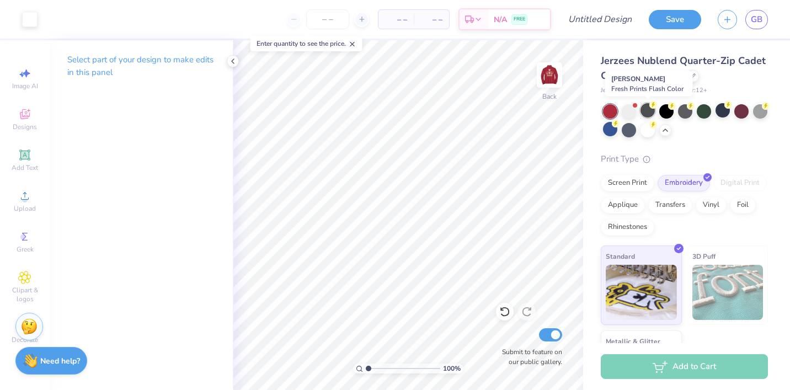
click at [648, 113] on div at bounding box center [647, 110] width 14 height 14
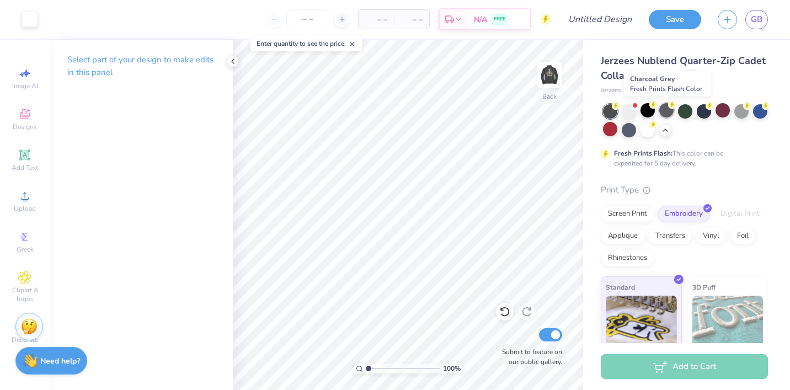
click at [667, 114] on div at bounding box center [666, 110] width 14 height 14
click at [650, 112] on div at bounding box center [647, 110] width 14 height 14
click at [545, 82] on img at bounding box center [549, 75] width 44 height 44
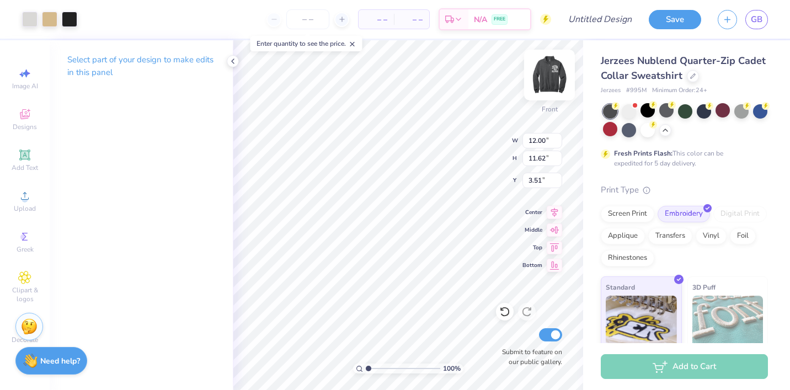
type input "3.52"
click at [29, 17] on div at bounding box center [29, 17] width 15 height 15
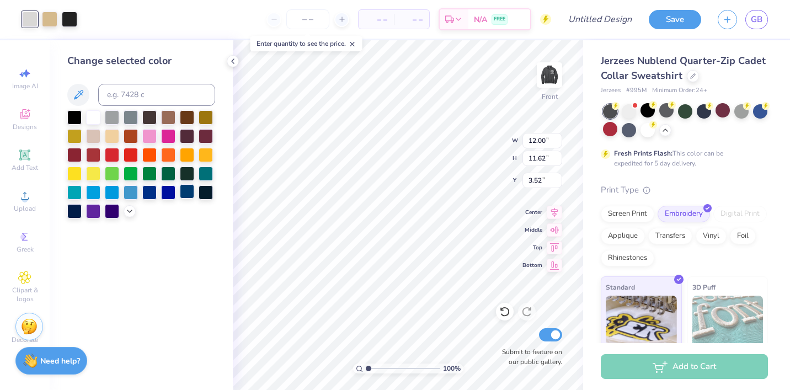
click at [189, 192] on div at bounding box center [187, 191] width 14 height 14
click at [49, 21] on div at bounding box center [49, 17] width 15 height 15
click at [74, 185] on div at bounding box center [74, 191] width 14 height 14
click at [28, 21] on div at bounding box center [29, 17] width 15 height 15
click at [99, 117] on div at bounding box center [93, 116] width 14 height 14
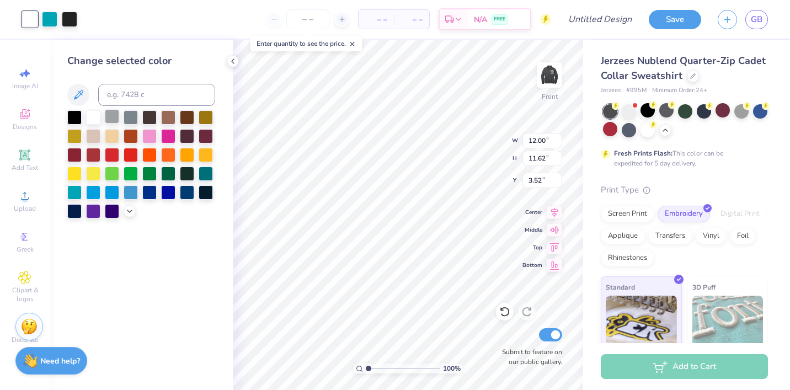
click at [115, 117] on div at bounding box center [112, 116] width 14 height 14
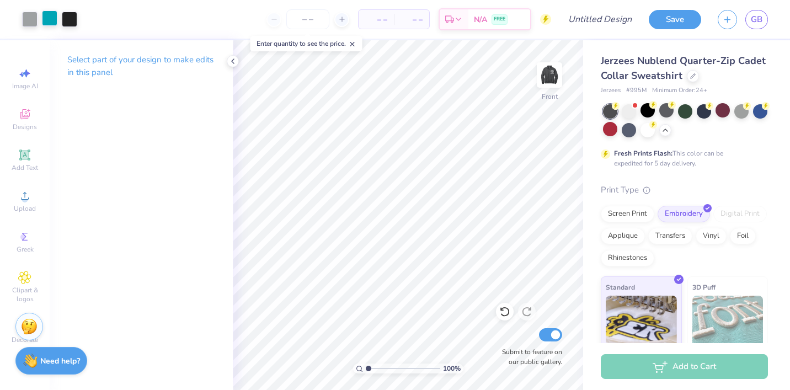
click at [54, 14] on div at bounding box center [49, 17] width 15 height 15
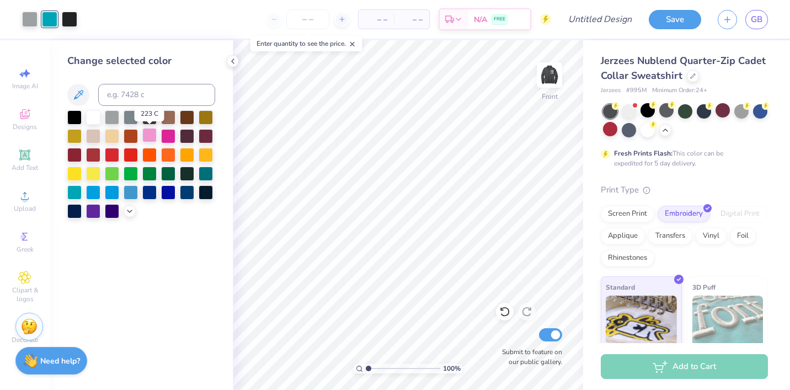
click at [151, 136] on div at bounding box center [149, 135] width 14 height 14
click at [154, 190] on div at bounding box center [149, 191] width 14 height 14
click at [34, 20] on div at bounding box center [29, 17] width 15 height 15
click at [93, 184] on div at bounding box center [93, 191] width 14 height 14
click at [77, 195] on div at bounding box center [74, 191] width 14 height 14
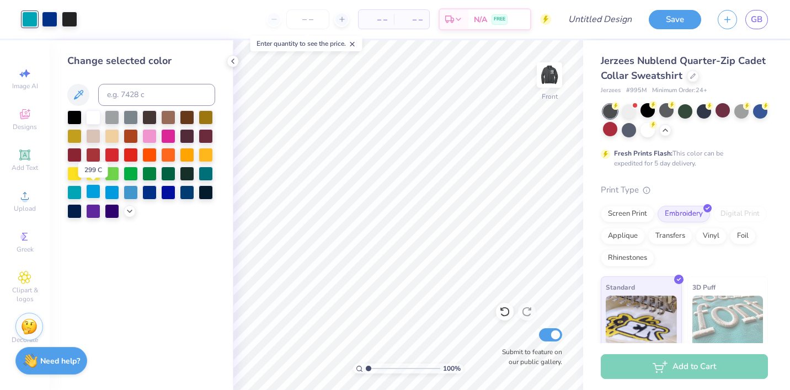
click at [93, 191] on div at bounding box center [93, 191] width 14 height 14
click at [47, 17] on div at bounding box center [49, 17] width 15 height 15
click at [76, 191] on div at bounding box center [74, 191] width 14 height 14
